Goal: Check status

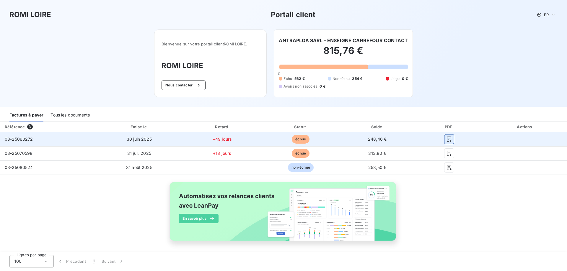
click at [447, 138] on icon "button" at bounding box center [449, 139] width 4 height 5
